Goal: Information Seeking & Learning: Learn about a topic

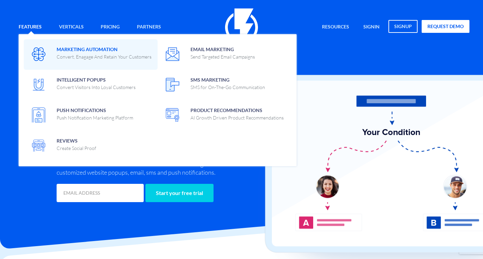
click at [72, 54] on p "Convert, Enagage And Retain Your Customers" at bounding box center [104, 57] width 95 height 7
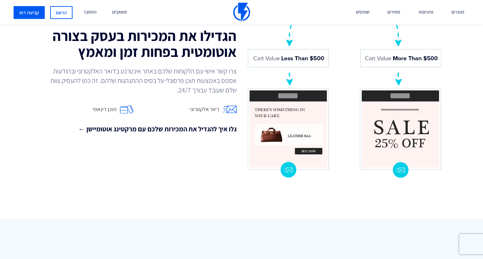
scroll to position [604, 0]
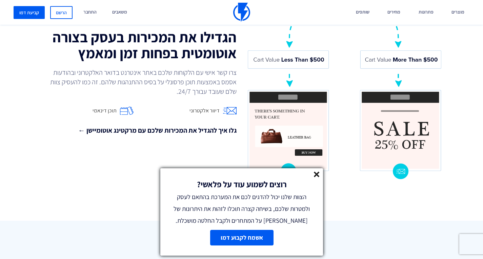
click at [316, 174] on line at bounding box center [316, 174] width 5 height 5
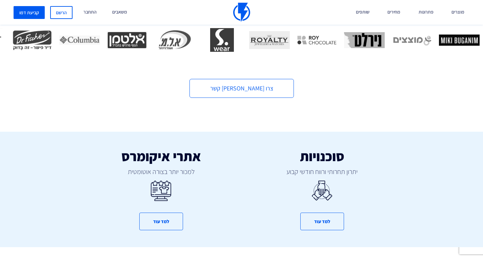
scroll to position [288, 0]
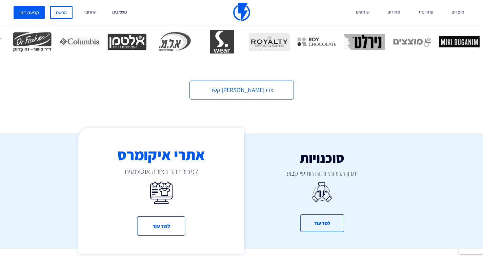
click at [190, 217] on div "אתרי איקומרס למכור יותר בצורה אוטומטית למד עוד" at bounding box center [161, 191] width 166 height 127
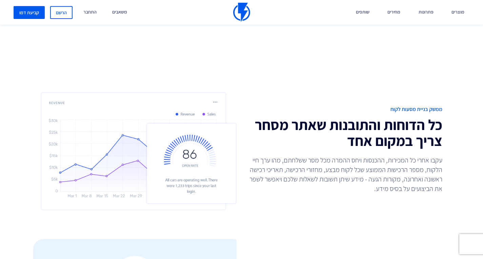
scroll to position [1428, 0]
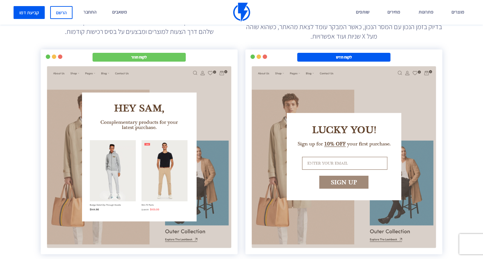
scroll to position [1123, 0]
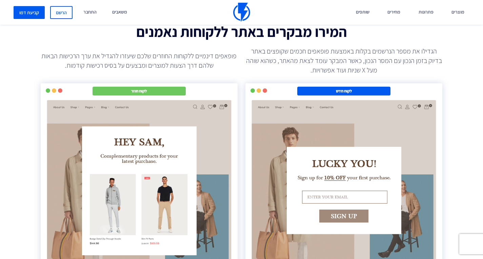
click at [400, 56] on p "הגדילו את מספר הנרשמים בקלות באמצעות פופאפים חכמים שקופצים באתר בדיוק בזמן הנכו…" at bounding box center [343, 60] width 197 height 28
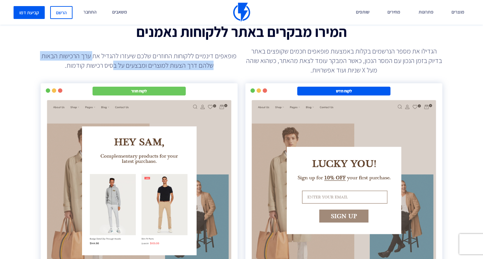
drag, startPoint x: 111, startPoint y: 64, endPoint x: 93, endPoint y: 61, distance: 17.5
click at [93, 61] on p "פופאפים דינמיים ללקוחות החוזרים שלכם שיעזרו להגדיל את ערך הרכישות הבאות שלהם דר…" at bounding box center [139, 60] width 197 height 19
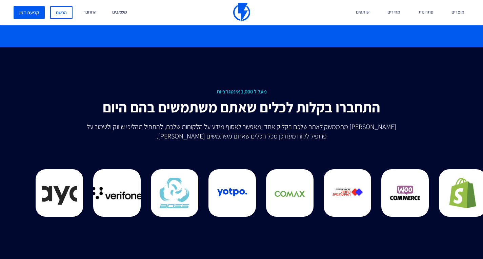
scroll to position [1598, 0]
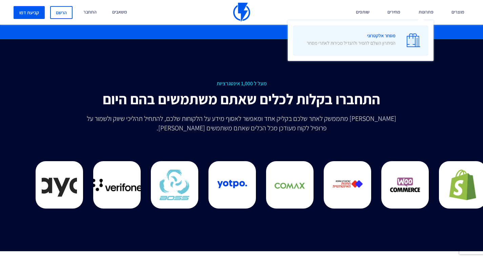
click at [415, 41] on img at bounding box center [413, 41] width 14 height 14
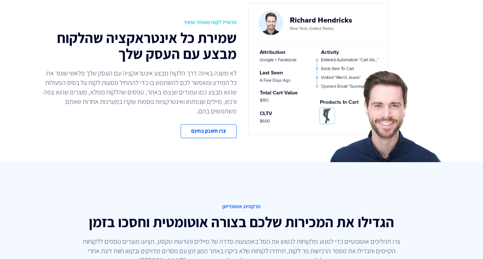
scroll to position [508, 0]
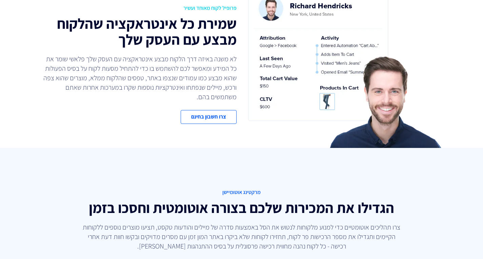
click at [134, 28] on h2 "שמירת כל אינטראקציה שהלקוח מבצע עם העסק שלך" at bounding box center [139, 32] width 196 height 32
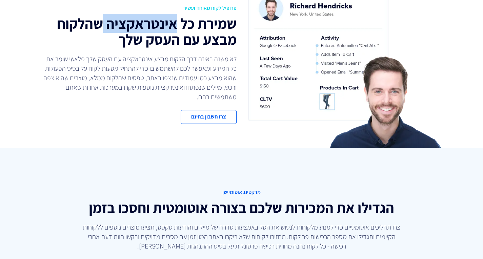
click at [134, 28] on h2 "שמירת כל אינטראקציה שהלקוח מבצע עם העסק שלך" at bounding box center [139, 32] width 196 height 32
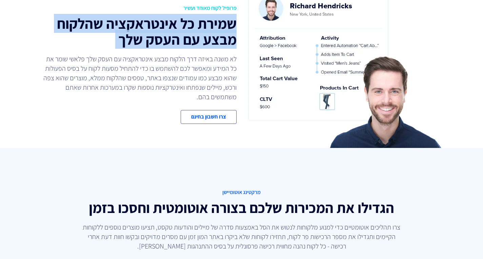
click at [134, 28] on h2 "שמירת כל אינטראקציה שהלקוח מבצע עם העסק שלך" at bounding box center [139, 32] width 196 height 32
click at [198, 45] on h2 "שמירת כל אינטראקציה שהלקוח מבצע עם העסק שלך" at bounding box center [139, 32] width 196 height 32
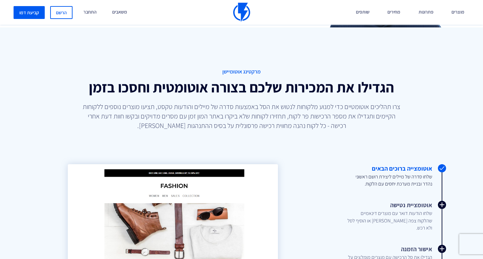
scroll to position [640, 0]
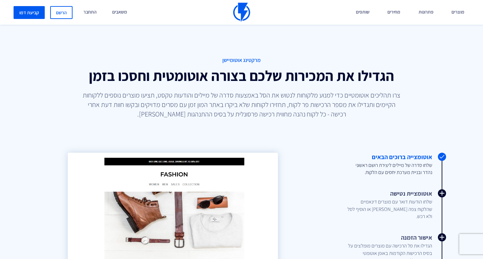
click at [247, 98] on p "צרו תהליכים אוטומטיים כדי למנוע מלקוחות לנטוש את הסל באמצעות סדרה של מיילים והו…" at bounding box center [241, 104] width 321 height 28
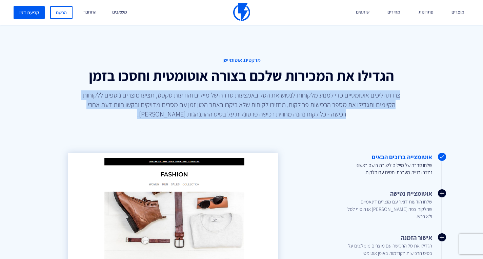
click at [247, 98] on p "צרו תהליכים אוטומטיים כדי למנוע מלקוחות לנטוש את הסל באמצעות סדרה של מיילים והו…" at bounding box center [241, 104] width 321 height 28
click at [245, 98] on p "צרו תהליכים אוטומטיים כדי למנוע מלקוחות לנטוש את הסל באמצעות סדרה של מיילים והו…" at bounding box center [241, 104] width 321 height 28
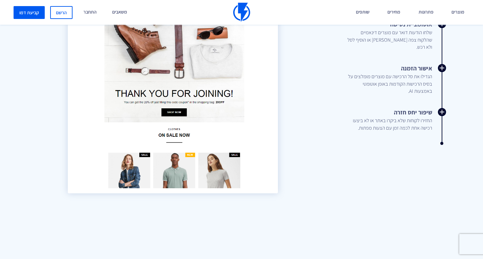
scroll to position [742, 0]
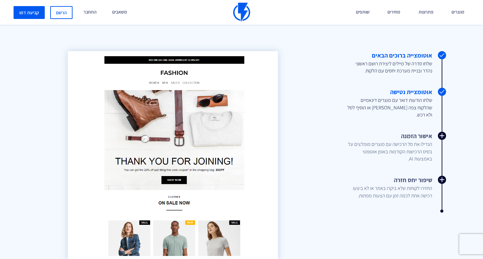
click at [420, 92] on link "אוטומציית נטישה שלחו הודעות דואר עם מוצרים דינאמיים שהלקוח צפה בהם או הוסיף לסל…" at bounding box center [378, 103] width 107 height 30
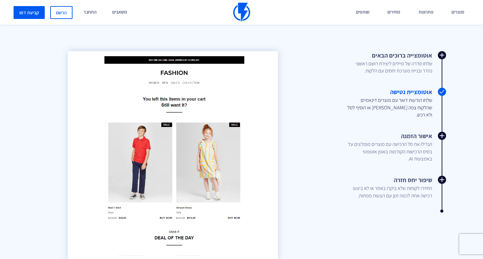
scroll to position [776, 0]
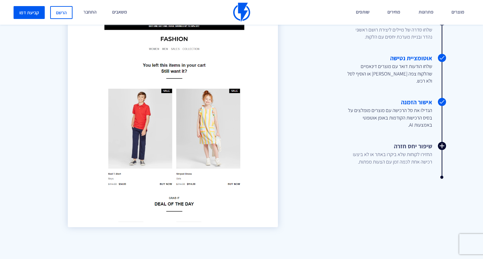
click at [393, 108] on span "הגדילו את סל הרכישה עם מוצרים מומלצים על בסיס הרכישות הקודמות באופן אוטומטי באמ…" at bounding box center [388, 118] width 85 height 22
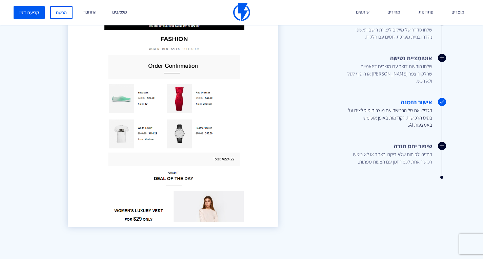
scroll to position [809, 0]
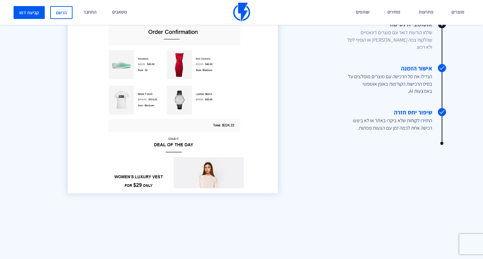
click at [409, 109] on link "שיפור יחס חזרה החזירו לקוחות שלא ביקרו באתר או לא ביצעו רכישה אחת לכמה זמן עם ה…" at bounding box center [378, 119] width 107 height 23
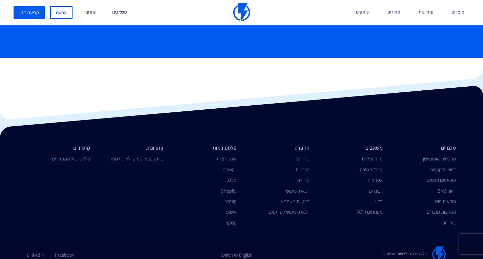
scroll to position [2703, 0]
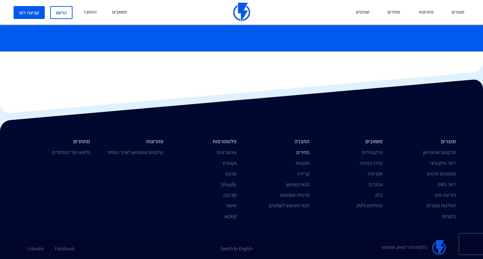
click at [301, 154] on link "מחירים" at bounding box center [302, 152] width 13 height 6
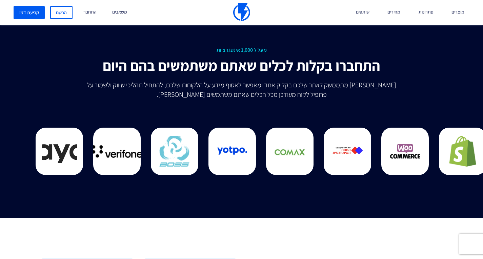
scroll to position [1626, 0]
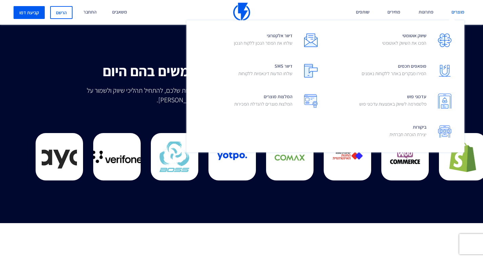
click at [463, 10] on link "מוצרים" at bounding box center [457, 12] width 23 height 25
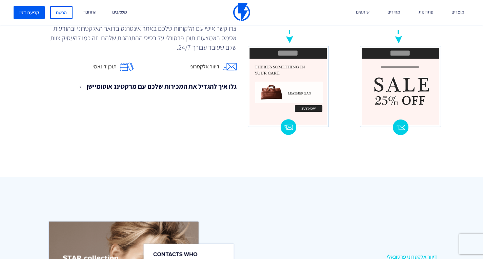
scroll to position [847, 0]
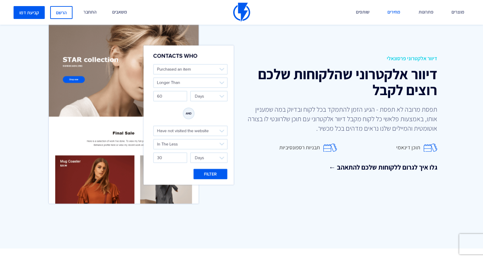
click at [399, 13] on link "מחירים" at bounding box center [393, 12] width 23 height 25
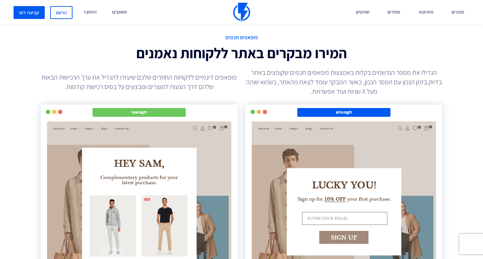
scroll to position [1118, 0]
